Goal: Task Accomplishment & Management: Manage account settings

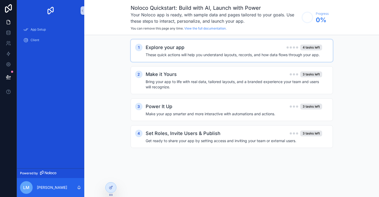
click at [229, 47] on div "Explore your app 4 tasks left" at bounding box center [234, 47] width 177 height 7
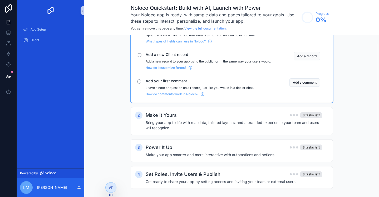
scroll to position [77, 0]
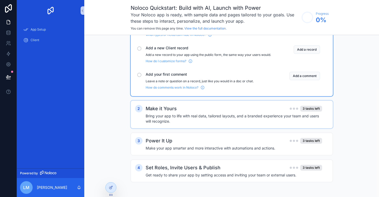
click at [238, 110] on div "Make it Yours 3 tasks left" at bounding box center [234, 108] width 177 height 7
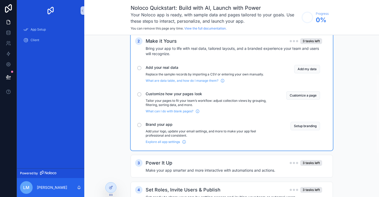
scroll to position [167, 0]
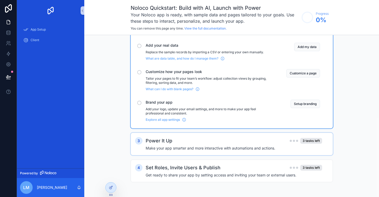
click at [235, 146] on h4 "Make your app smarter and more interactive with automations and actions." at bounding box center [234, 147] width 177 height 5
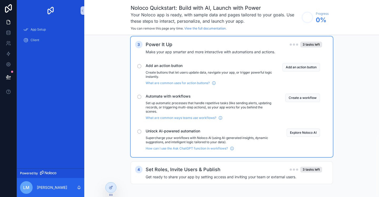
scroll to position [265, 0]
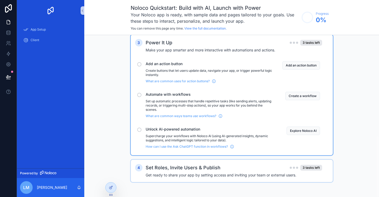
click at [233, 172] on div "Set Roles, Invite Users & Publish 3 tasks left Get ready to share your app by s…" at bounding box center [237, 171] width 183 height 14
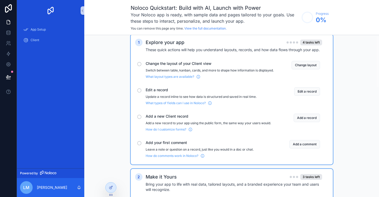
scroll to position [0, 0]
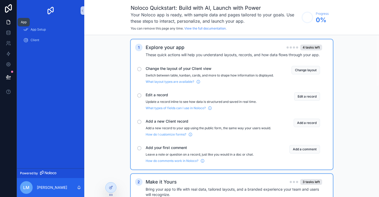
click at [8, 22] on icon at bounding box center [8, 21] width 5 height 5
click at [51, 32] on div "App Setup" at bounding box center [50, 29] width 55 height 8
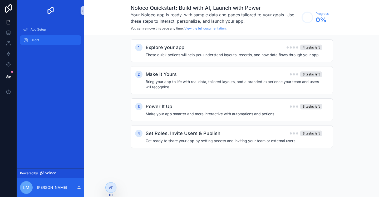
click at [46, 41] on div "Client" at bounding box center [50, 40] width 55 height 8
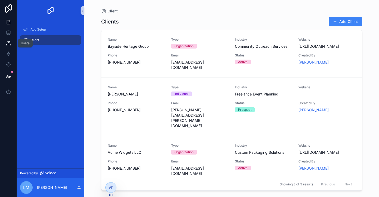
click at [9, 44] on icon at bounding box center [8, 43] width 5 height 5
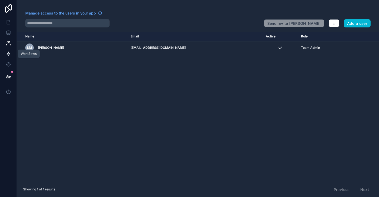
click at [8, 54] on icon at bounding box center [8, 53] width 5 height 5
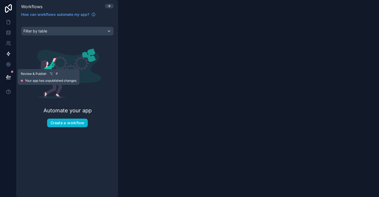
click at [10, 76] on icon at bounding box center [8, 76] width 5 height 5
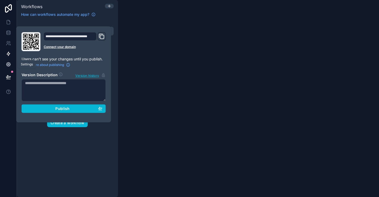
click at [8, 61] on link at bounding box center [8, 64] width 17 height 11
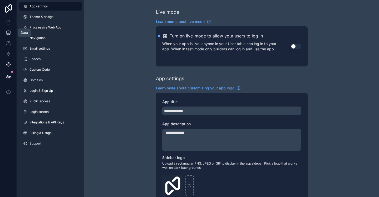
click at [7, 32] on icon at bounding box center [8, 32] width 5 height 5
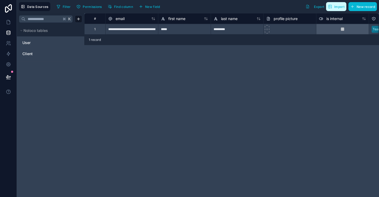
click at [339, 6] on span "Import" at bounding box center [339, 7] width 10 height 4
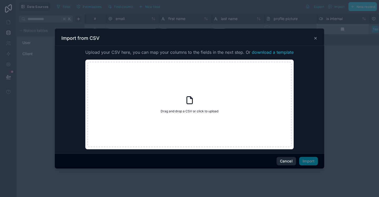
click at [286, 161] on button "Cancel" at bounding box center [286, 161] width 19 height 8
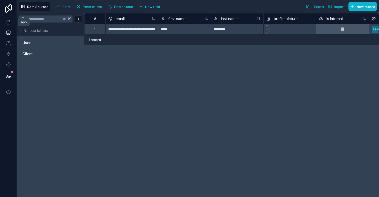
click at [9, 22] on icon at bounding box center [8, 21] width 5 height 5
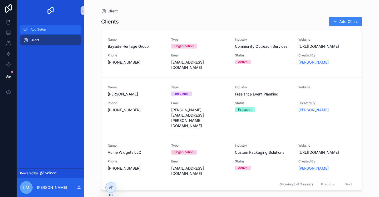
click at [41, 29] on span "App Setup" at bounding box center [38, 29] width 15 height 4
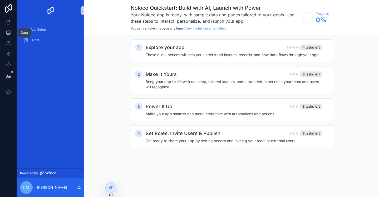
click at [12, 33] on link at bounding box center [8, 32] width 17 height 11
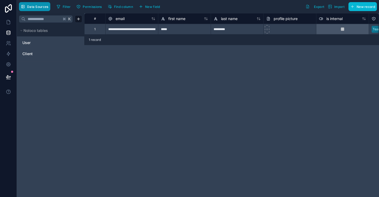
click at [43, 8] on span "Data Sources" at bounding box center [37, 7] width 21 height 4
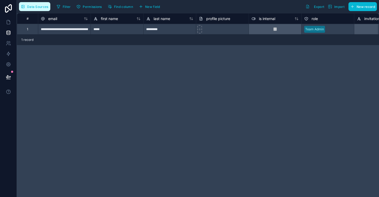
click at [43, 8] on span "Data Sources" at bounding box center [37, 7] width 21 height 4
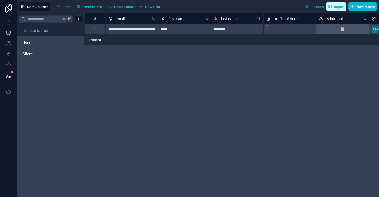
click at [336, 8] on span "Import" at bounding box center [339, 7] width 10 height 4
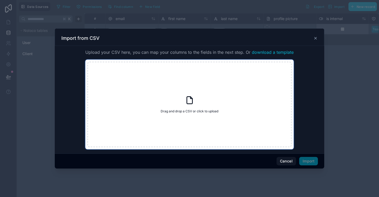
click at [195, 100] on div "Drag and drop a CSV or click to upload Drag and drop a CSV or click to upload" at bounding box center [189, 104] width 204 height 85
type input "**********"
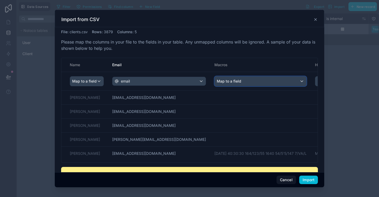
click at [217, 82] on div "Map to a field" at bounding box center [261, 80] width 92 height 9
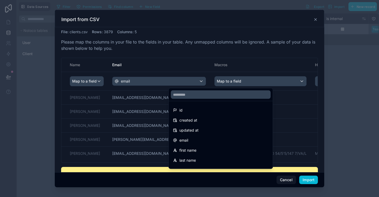
click at [217, 69] on div "scrollable content" at bounding box center [190, 98] width 270 height 177
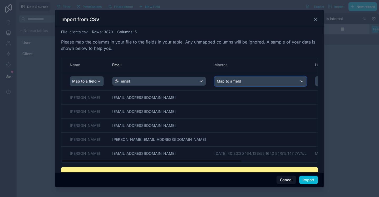
click at [238, 81] on div "Map to a field" at bounding box center [261, 80] width 92 height 9
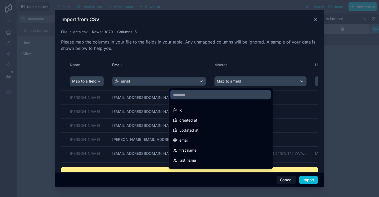
click at [222, 95] on input "text" at bounding box center [221, 94] width 100 height 8
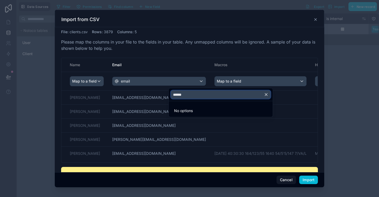
type input "******"
click at [210, 109] on li "No options" at bounding box center [221, 110] width 102 height 11
click at [287, 182] on div "scrollable content" at bounding box center [190, 98] width 270 height 177
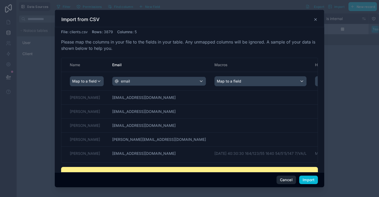
click at [287, 180] on button "Cancel" at bounding box center [286, 179] width 19 height 8
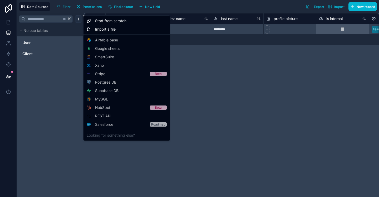
click at [80, 19] on html "**********" at bounding box center [189, 98] width 379 height 197
click at [210, 71] on html "**********" at bounding box center [189, 98] width 379 height 197
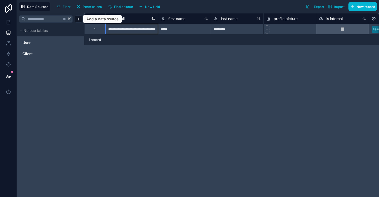
click at [135, 21] on div "email" at bounding box center [131, 19] width 47 height 6
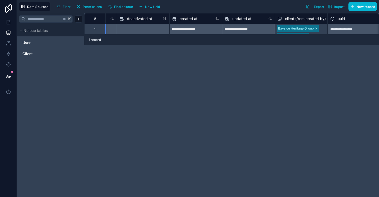
scroll to position [0, 464]
click at [150, 8] on span "New field" at bounding box center [152, 7] width 15 height 4
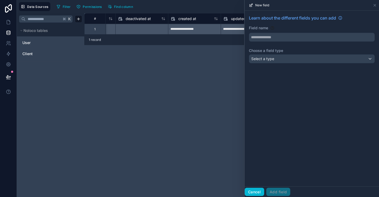
click at [258, 192] on button "Cancel" at bounding box center [254, 192] width 19 height 8
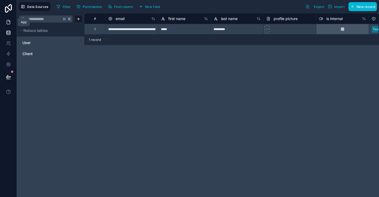
click at [6, 23] on icon at bounding box center [8, 21] width 5 height 5
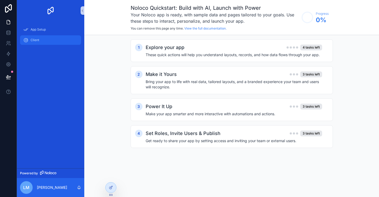
click at [40, 38] on div "Client" at bounding box center [50, 40] width 55 height 8
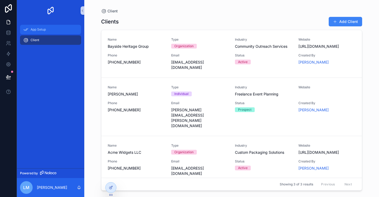
click at [40, 30] on span "App Setup" at bounding box center [38, 29] width 15 height 4
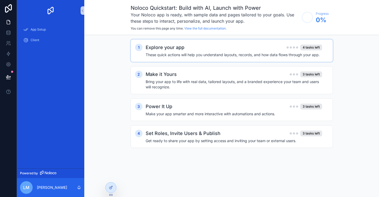
click at [267, 52] on h4 "These quick actions will help you understand layouts, records, and how data flo…" at bounding box center [234, 54] width 177 height 5
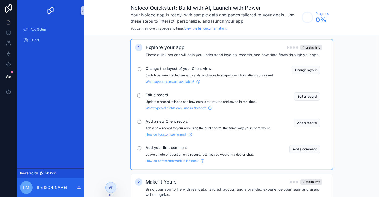
click at [181, 71] on span "Change the layout of your Client view" at bounding box center [210, 68] width 128 height 5
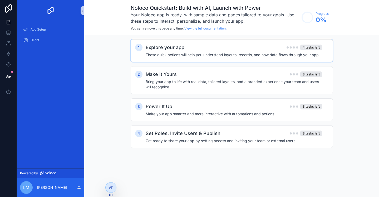
click at [186, 57] on h4 "These quick actions will help you understand layouts, records, and how data flo…" at bounding box center [234, 54] width 177 height 5
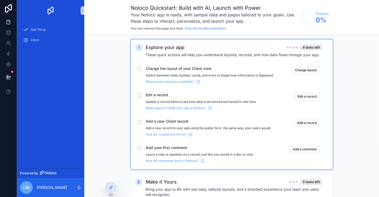
click at [139, 68] on div "scrollable content" at bounding box center [139, 69] width 4 height 4
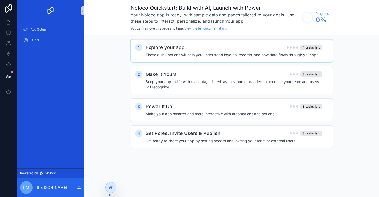
click at [262, 48] on div "Explore your app 4 tasks left" at bounding box center [234, 47] width 177 height 7
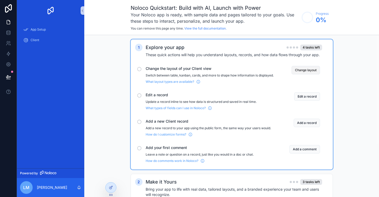
click at [307, 68] on button "Change layout" at bounding box center [306, 70] width 28 height 8
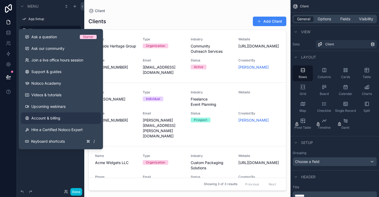
click at [52, 119] on span "Account & billing" at bounding box center [45, 117] width 29 height 5
